Goal: Transaction & Acquisition: Purchase product/service

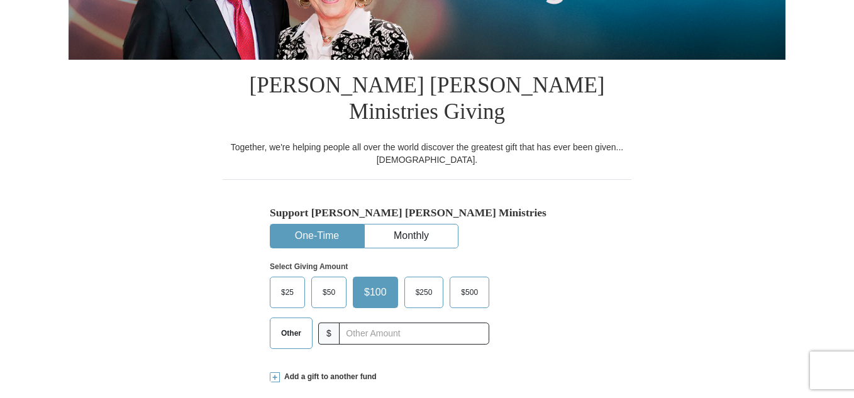
scroll to position [252, 0]
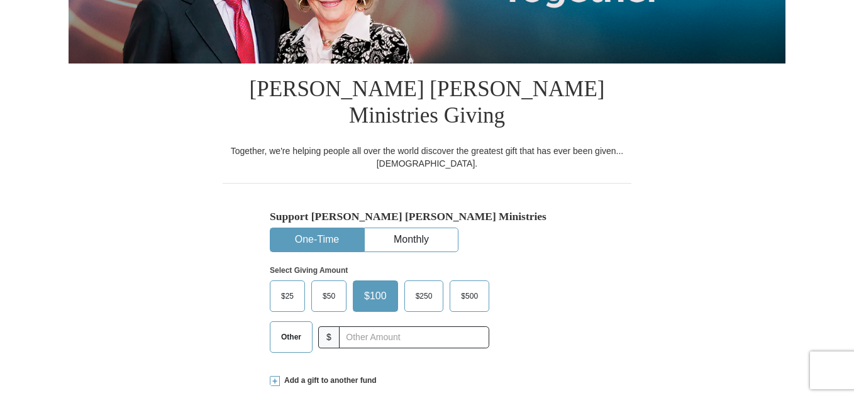
drag, startPoint x: 859, startPoint y: 54, endPoint x: 859, endPoint y: 158, distance: 103.8
click at [284, 328] on span "Other" at bounding box center [291, 337] width 33 height 19
click at [272, 376] on span at bounding box center [275, 381] width 10 height 10
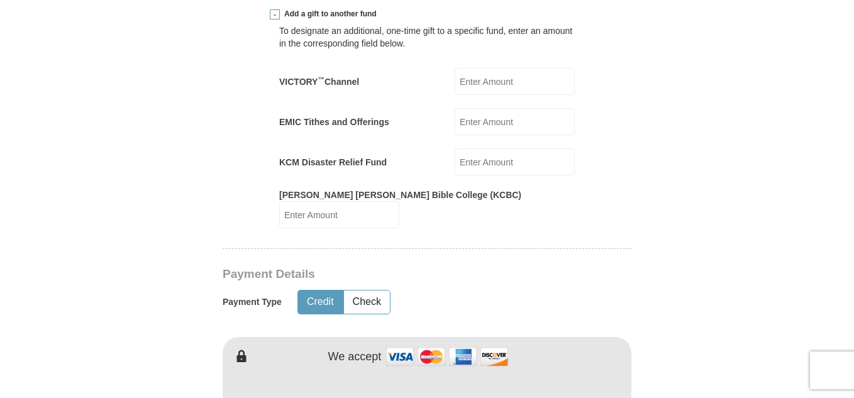
scroll to position [635, 0]
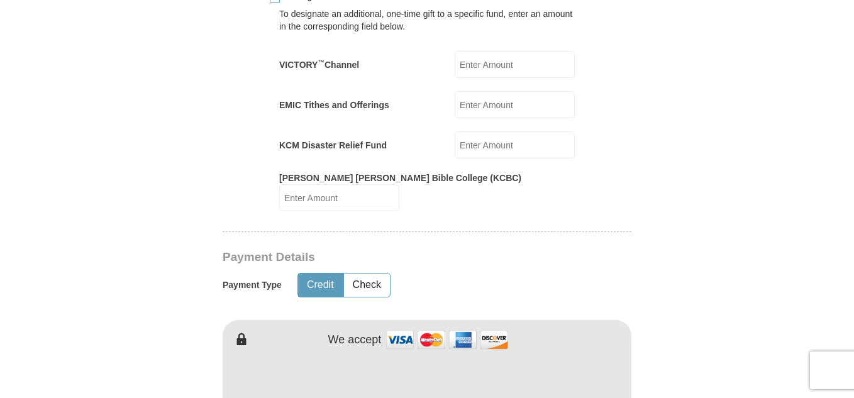
click at [486, 51] on input "VICTORY ™ Channel" at bounding box center [515, 64] width 120 height 27
type input "25.00"
drag, startPoint x: 475, startPoint y: 120, endPoint x: 494, endPoint y: 141, distance: 28.5
click at [476, 131] on input "KCM Disaster Relief Fund" at bounding box center [515, 144] width 120 height 27
type input "25.00"
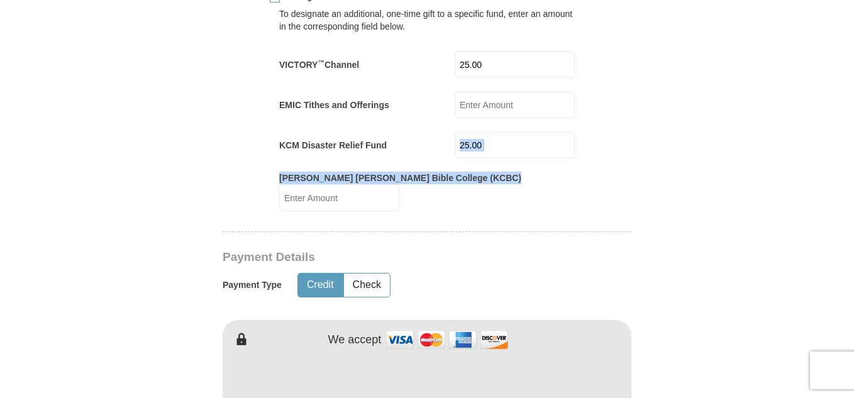
drag, startPoint x: 853, startPoint y: 125, endPoint x: 857, endPoint y: 146, distance: 21.7
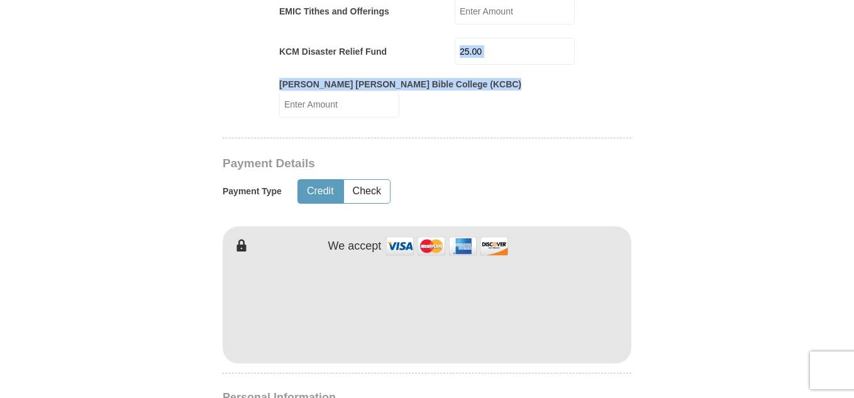
scroll to position [822, 0]
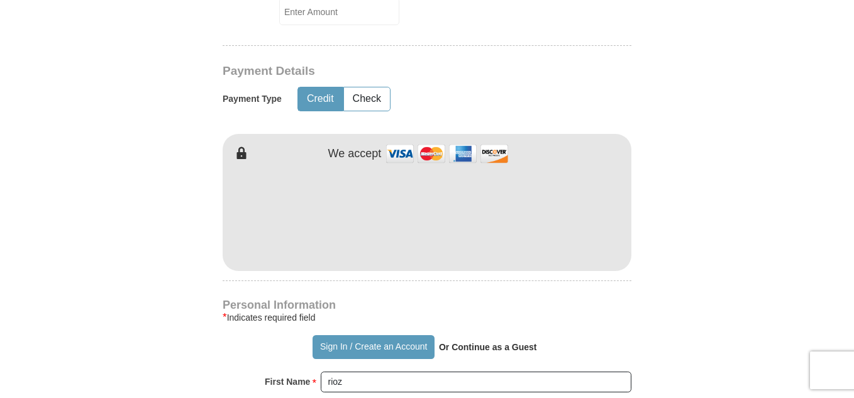
click at [420, 237] on div "[PERSON_NAME] [PERSON_NAME] Ministries Giving Together, we're helping people al…" at bounding box center [427, 275] width 409 height 1562
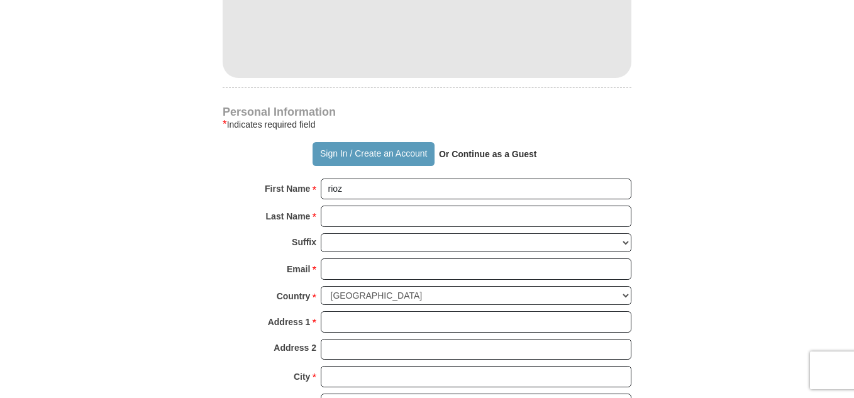
scroll to position [1023, 0]
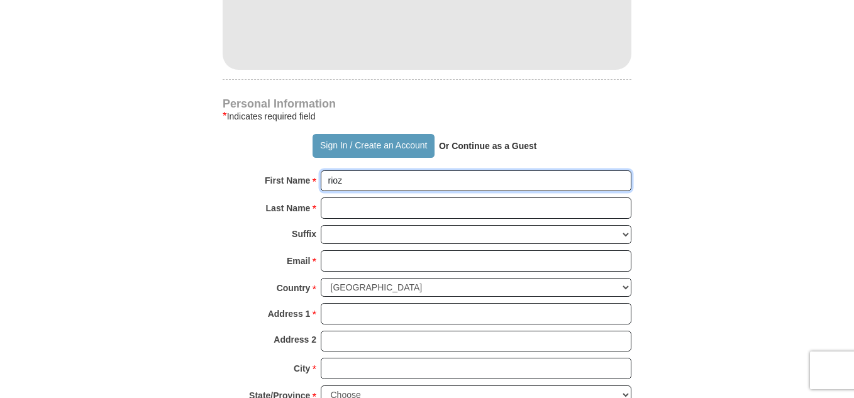
click at [364, 170] on input "rioz" at bounding box center [476, 180] width 311 height 21
type input "r"
click at [357, 170] on input "First Name *" at bounding box center [476, 180] width 311 height 21
type input "r"
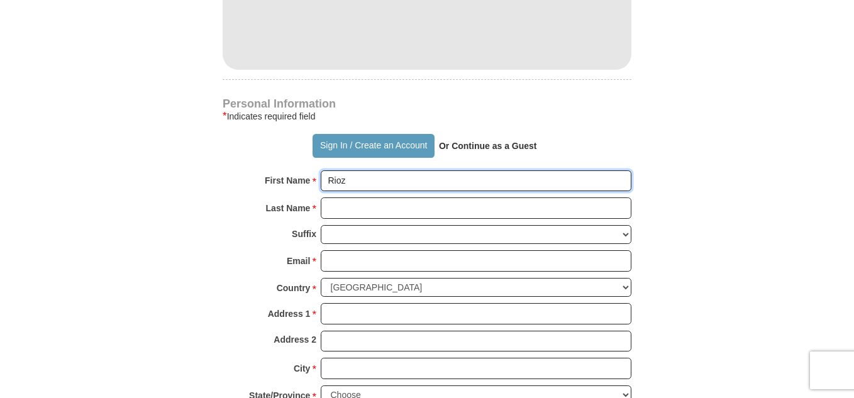
type input "Rioz"
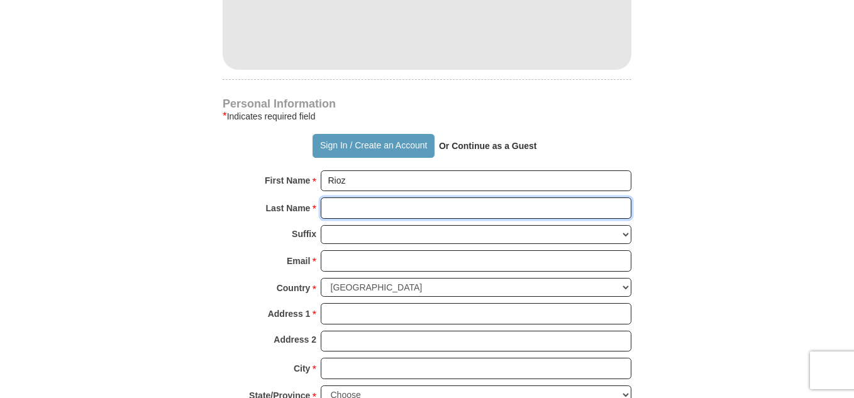
click at [361, 198] on input "Last Name *" at bounding box center [476, 208] width 311 height 21
type input "A"
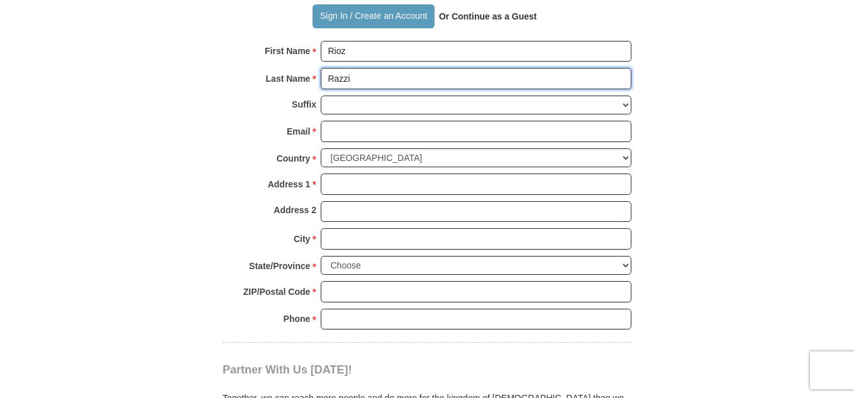
scroll to position [1144, 0]
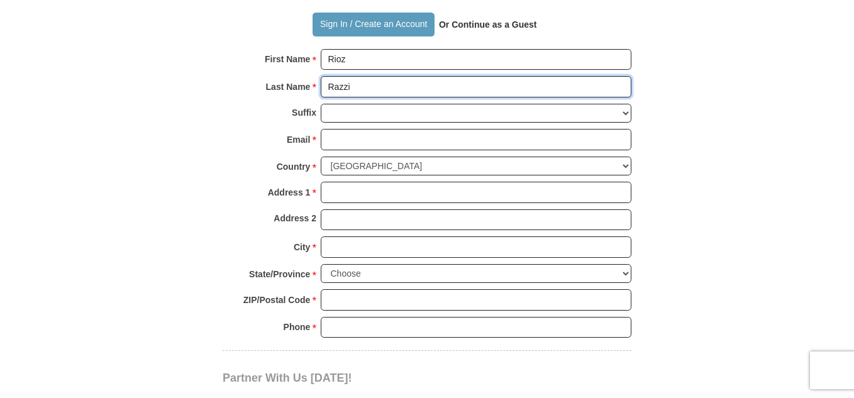
type input "Razzi"
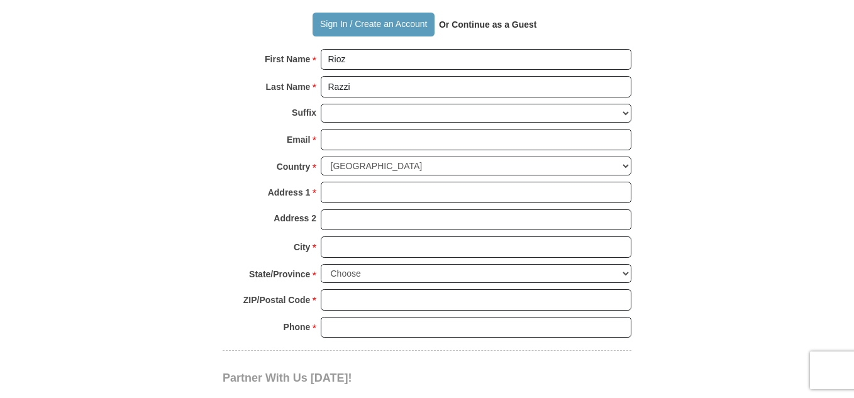
click at [345, 9] on div "Personal Information * Indicates required field Sign In / Create an Account Or …" at bounding box center [427, 163] width 409 height 373
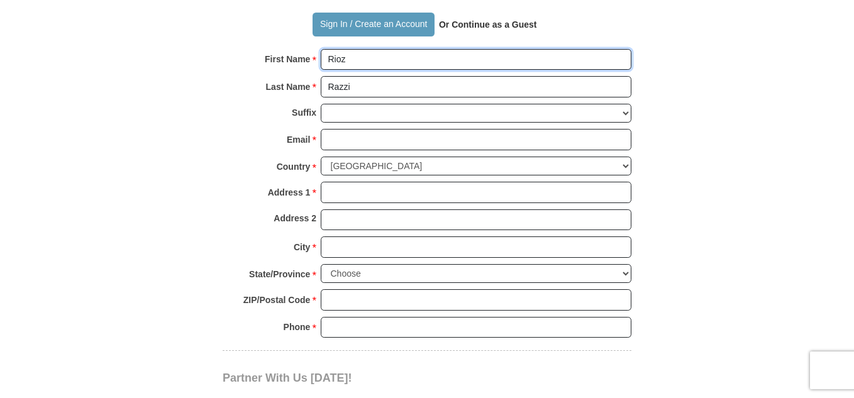
click at [349, 49] on input "Rioz" at bounding box center [476, 59] width 311 height 21
type input "Rioz/[PERSON_NAME]"
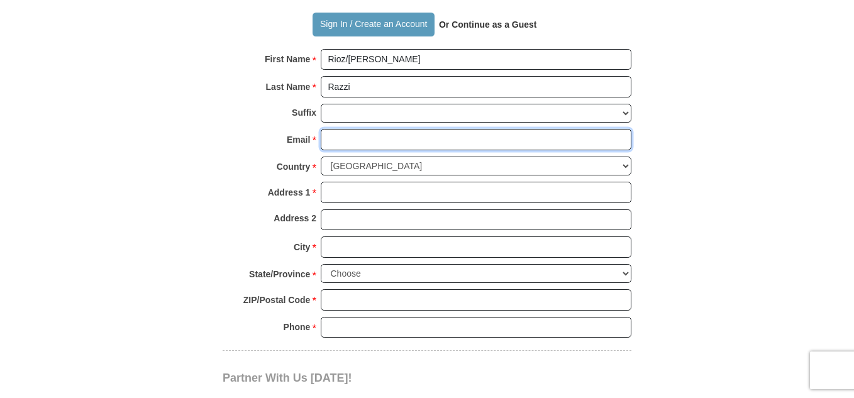
click at [371, 129] on input "Email *" at bounding box center [476, 139] width 311 height 21
type input "[EMAIL_ADDRESS][DOMAIN_NAME]"
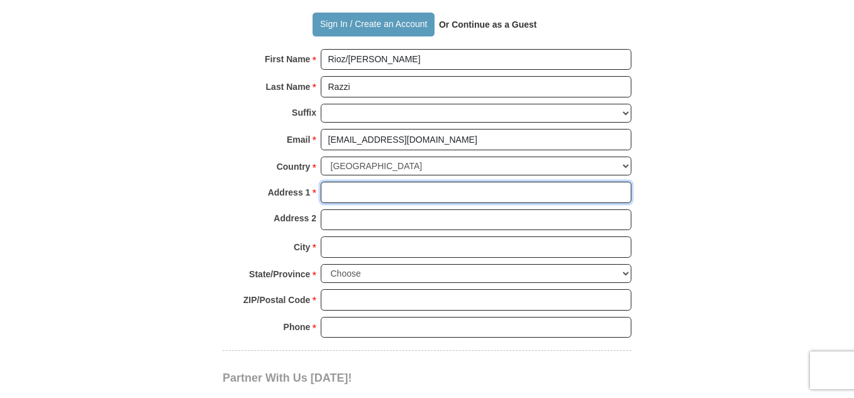
click at [442, 182] on input "Address 1 *" at bounding box center [476, 192] width 311 height 21
type input "[STREET_ADDRESS],"
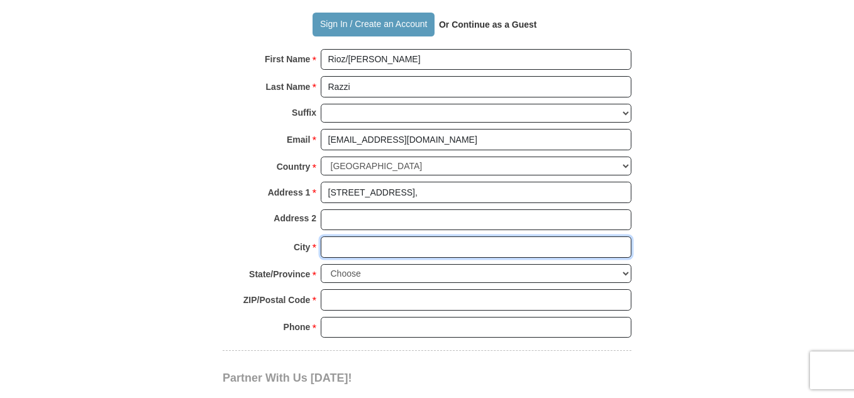
click at [375, 237] on input "City *" at bounding box center [476, 247] width 311 height 21
type input "h"
type input "Hialeah"
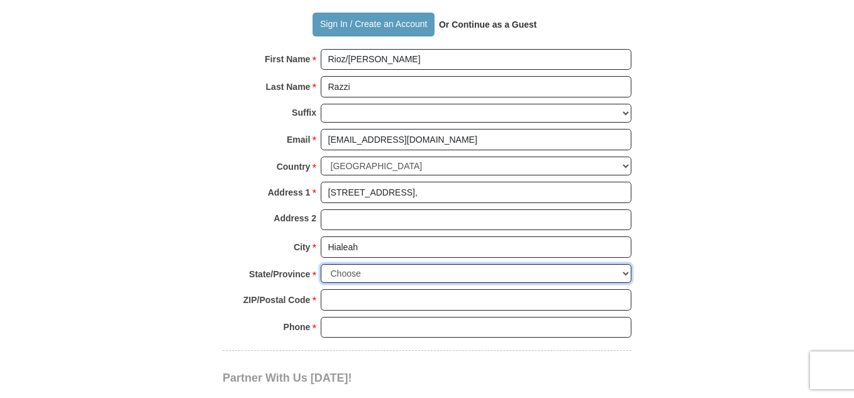
click at [619, 264] on select "Choose [US_STATE] [US_STATE] [US_STATE] [US_STATE] [US_STATE] Armed Forces Amer…" at bounding box center [476, 274] width 311 height 20
select select "FL"
click at [321, 264] on select "Choose [US_STATE] [US_STATE] [US_STATE] [US_STATE] [US_STATE] Armed Forces Amer…" at bounding box center [476, 274] width 311 height 20
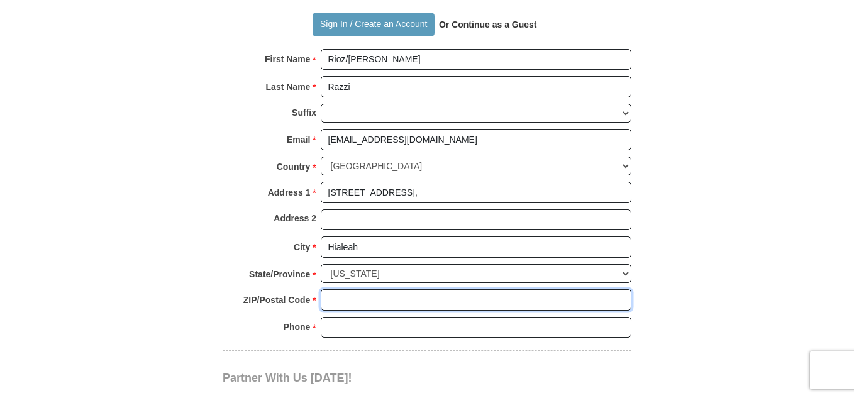
click at [405, 289] on input "ZIP/Postal Code *" at bounding box center [476, 299] width 311 height 21
type input "33015"
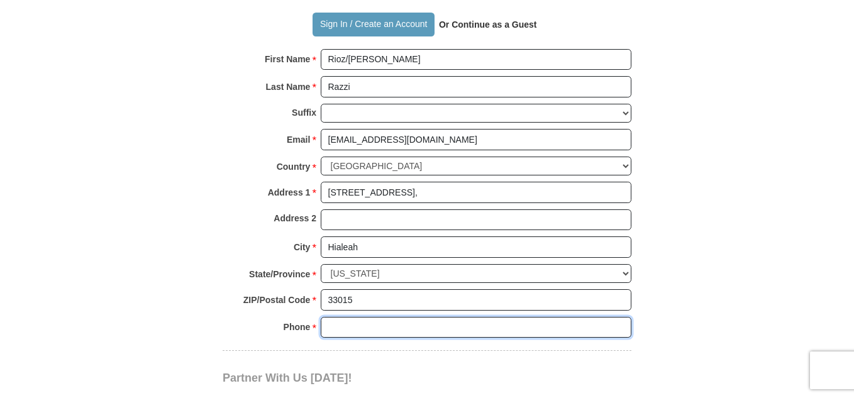
click at [545, 317] on input "Phone * *" at bounding box center [476, 327] width 311 height 21
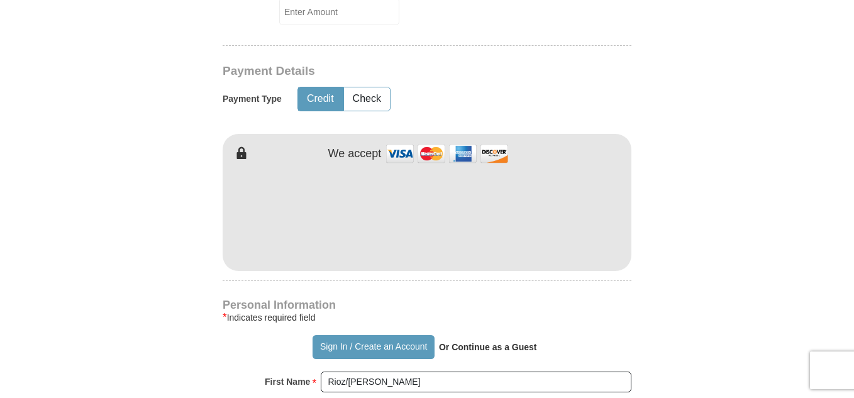
scroll to position [390, 0]
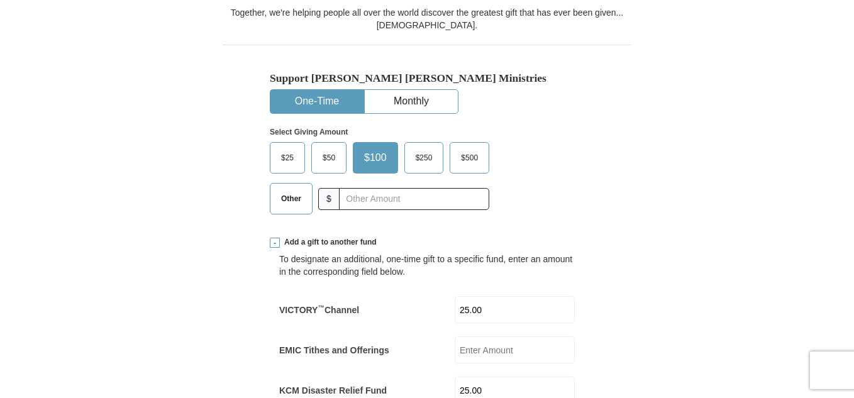
type input "[PHONE_NUMBER]"
click at [295, 189] on span "Other" at bounding box center [291, 198] width 33 height 19
click at [0, 0] on input "Other" at bounding box center [0, 0] width 0 height 0
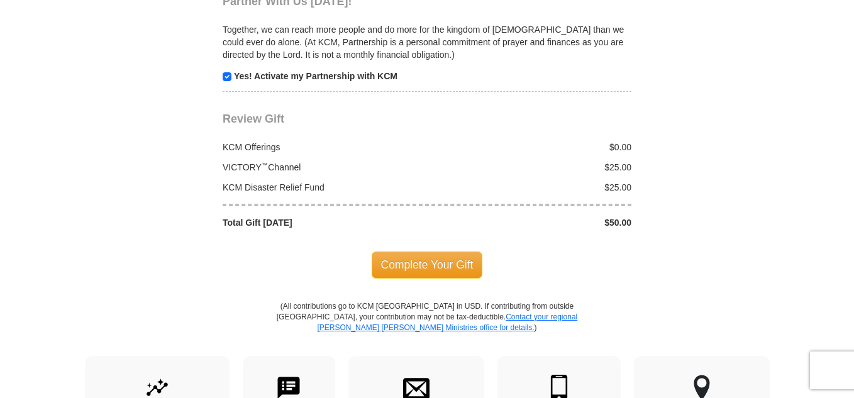
scroll to position [1526, 0]
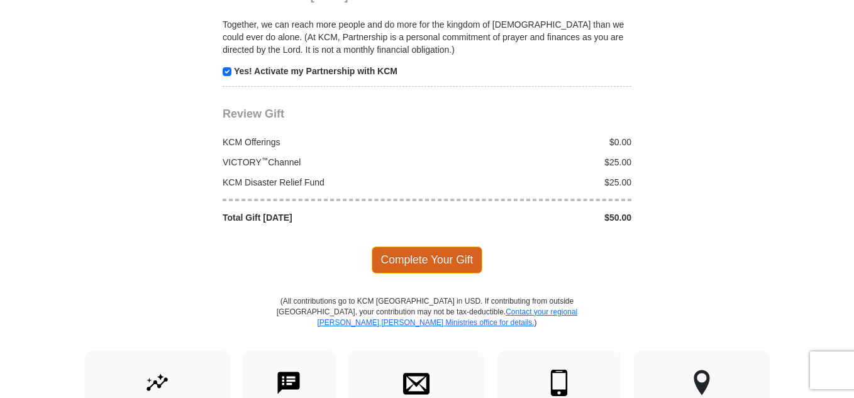
click at [425, 247] on span "Complete Your Gift" at bounding box center [427, 260] width 111 height 26
